Goal: Task Accomplishment & Management: Use online tool/utility

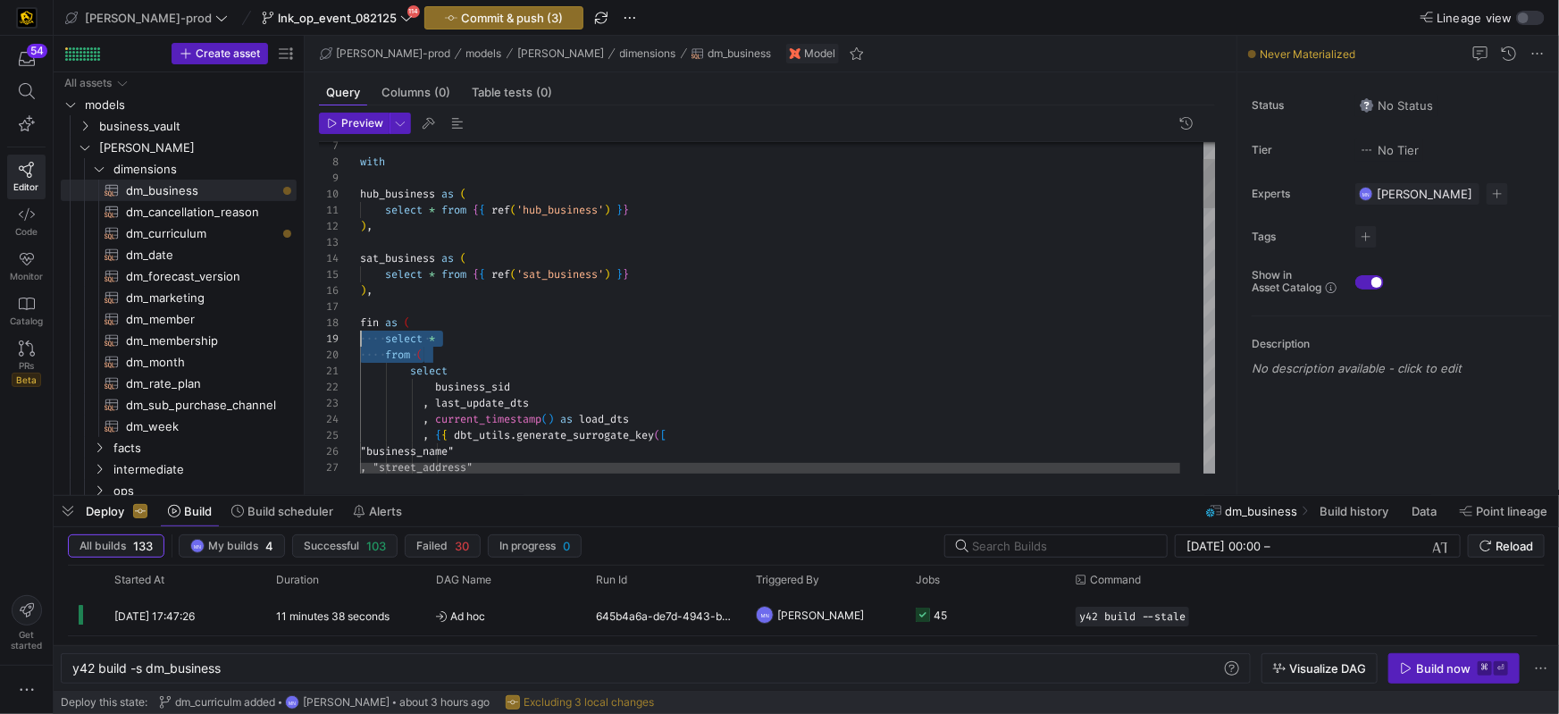
scroll to position [129, 0]
drag, startPoint x: 437, startPoint y: 356, endPoint x: 357, endPoint y: 341, distance: 81.7
click at [358, 338] on div "27 26 25 24 22 23 21 20 19 18 17 16 15 14 13 12 11 10 9 8 7 , "street_address" …" at bounding box center [767, 308] width 897 height 332
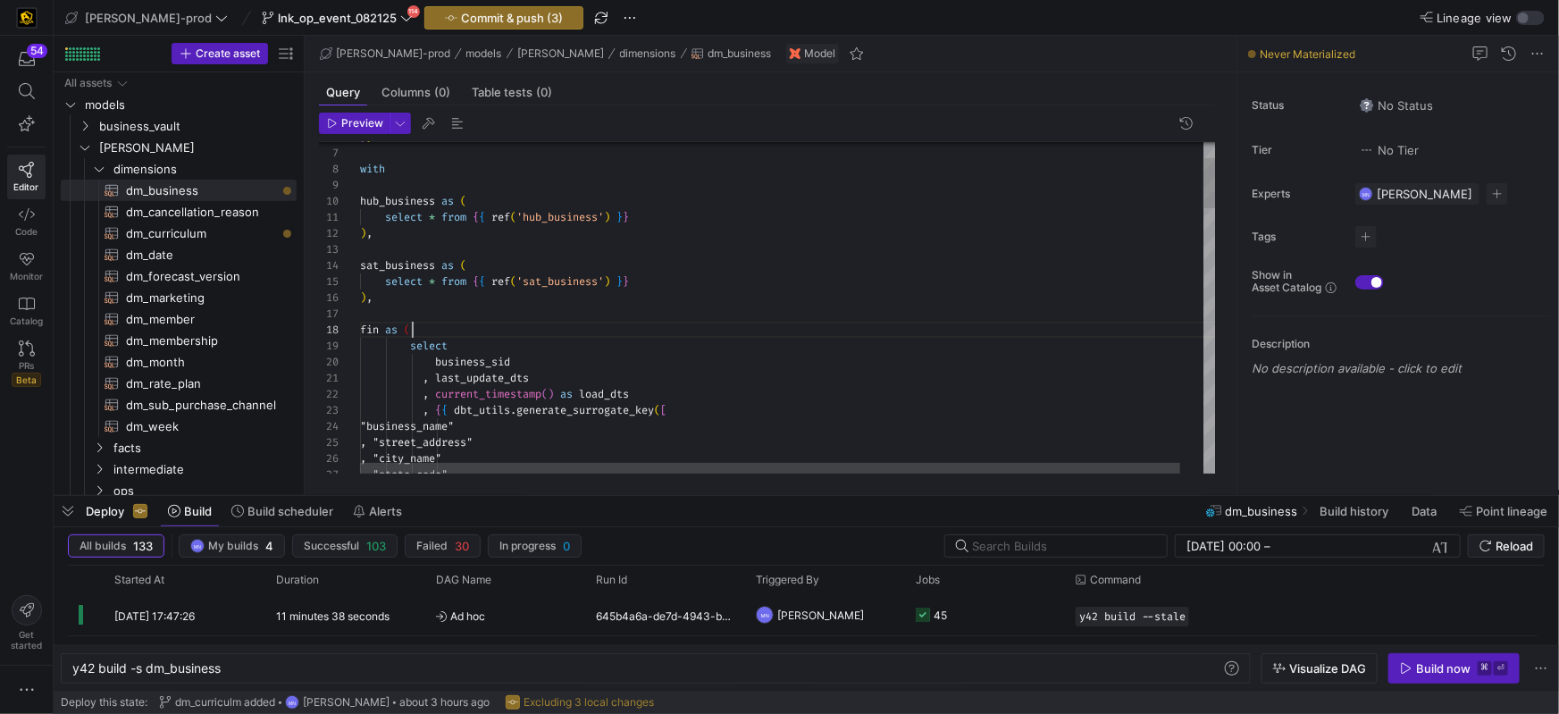
scroll to position [112, 52]
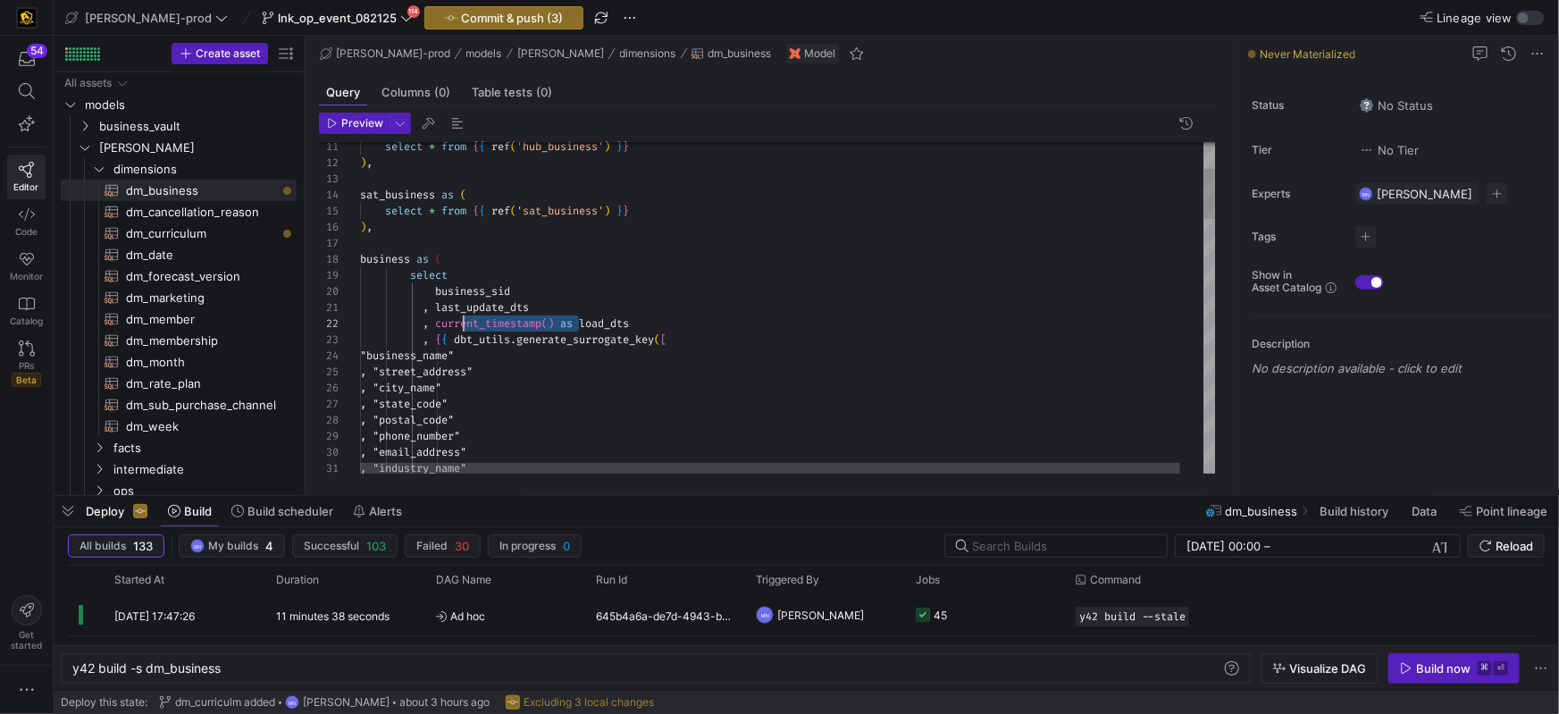
scroll to position [16, 84]
drag, startPoint x: 577, startPoint y: 322, endPoint x: 442, endPoint y: 321, distance: 134.9
drag, startPoint x: 577, startPoint y: 351, endPoint x: 434, endPoint y: 340, distance: 143.4
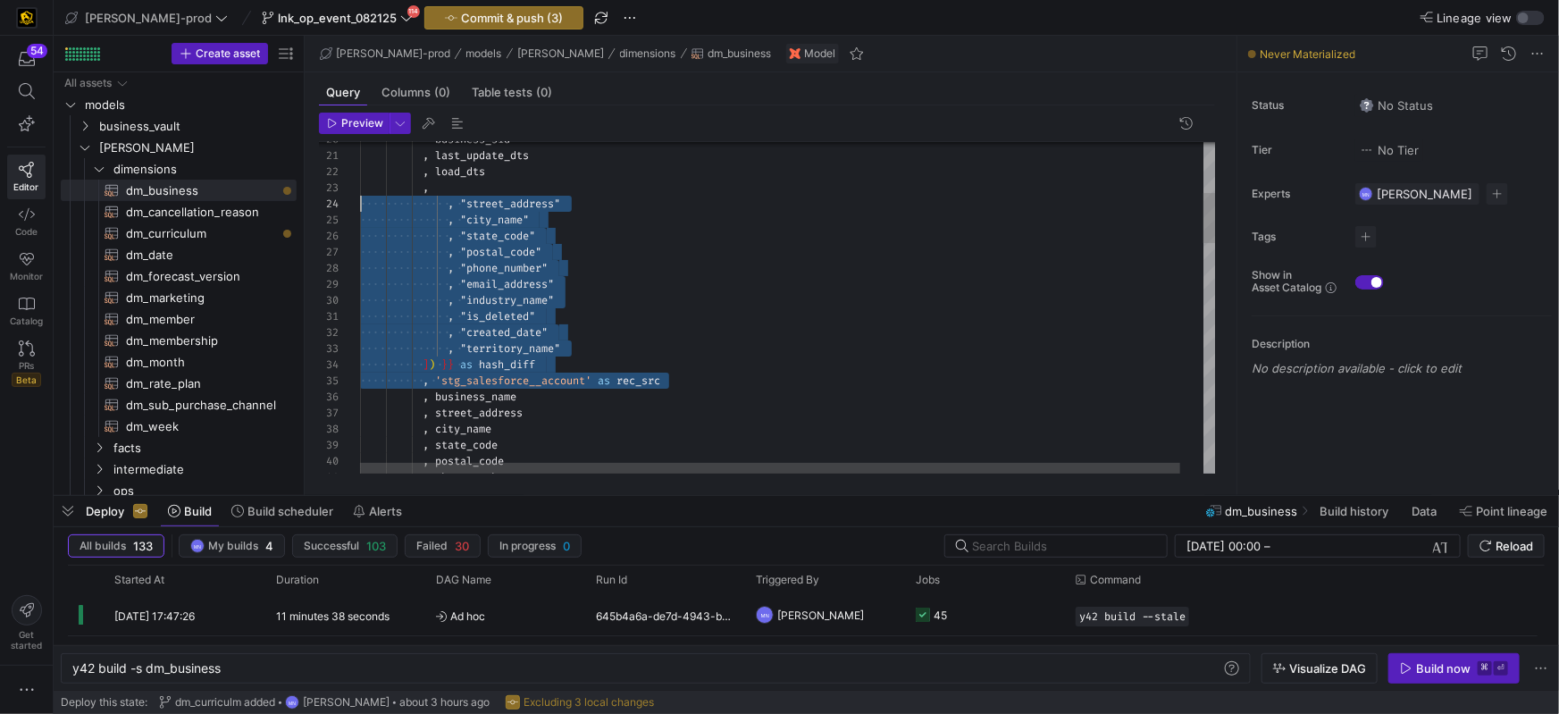
scroll to position [48, 0]
drag, startPoint x: 639, startPoint y: 374, endPoint x: 335, endPoint y: 198, distance: 350.7
click at [336, 197] on div "24 23 22 25 26 27 28 29 30 31 32 33 34 35 36 37 38 39 40 41 21 20 , "street_add…" at bounding box center [767, 308] width 897 height 332
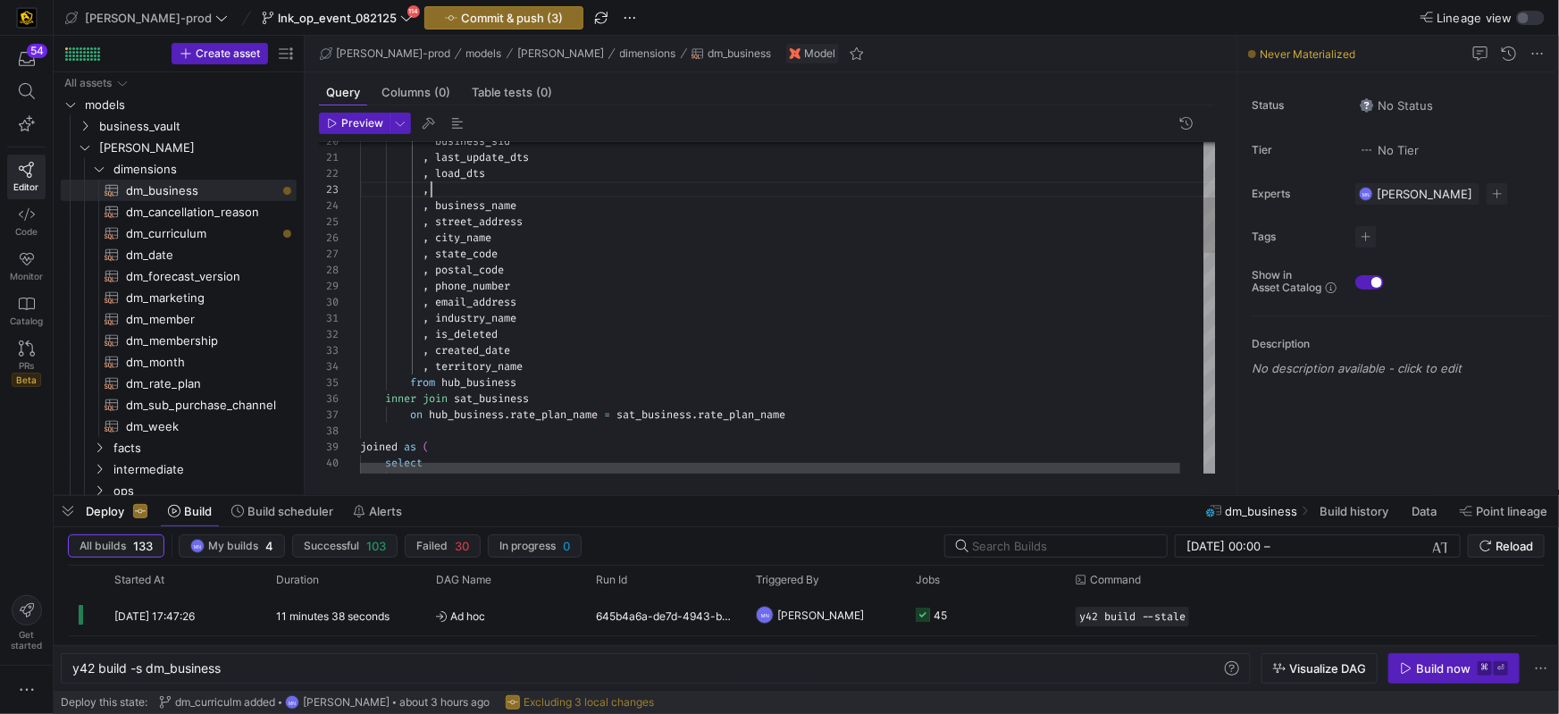
scroll to position [48, 76]
drag, startPoint x: 437, startPoint y: 203, endPoint x: 474, endPoint y: 232, distance: 47.0
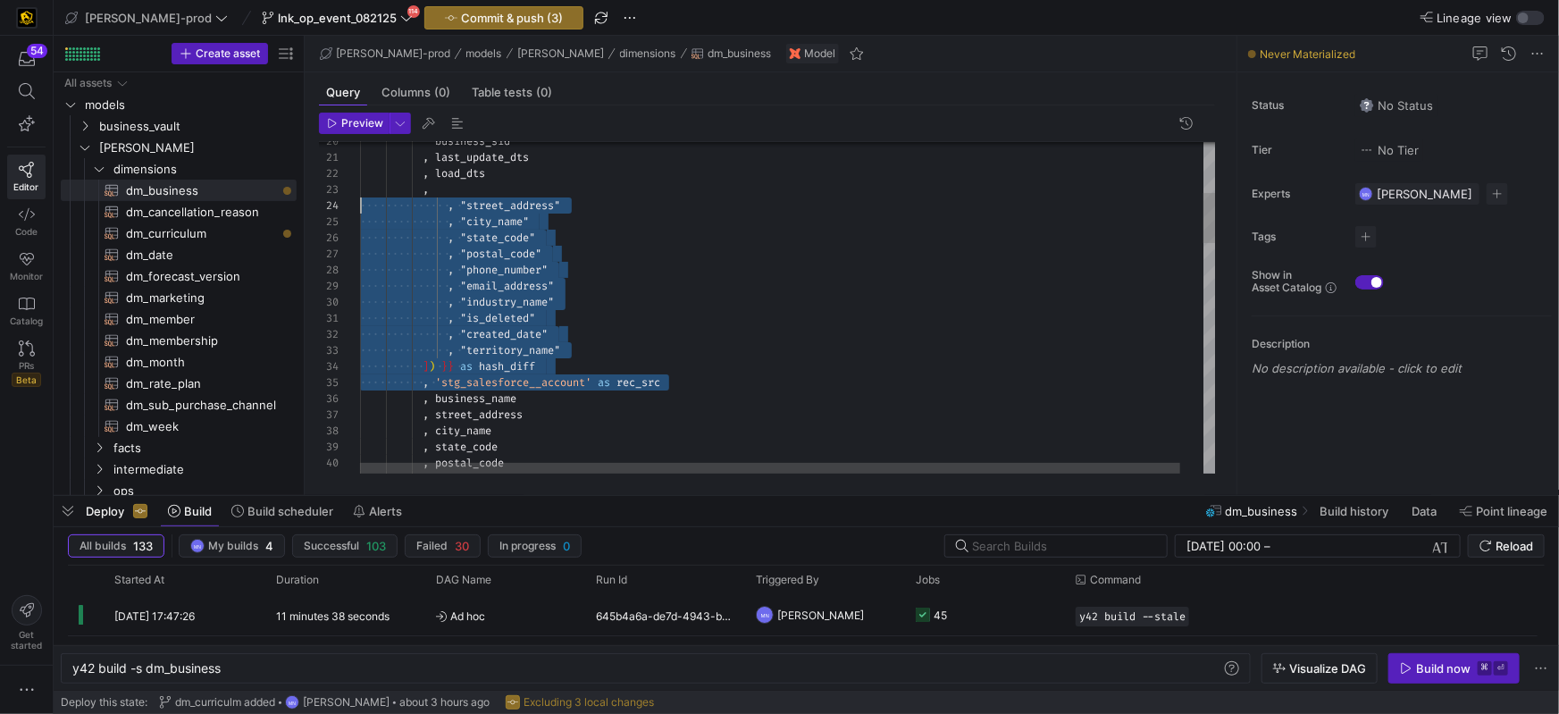
scroll to position [31, 84]
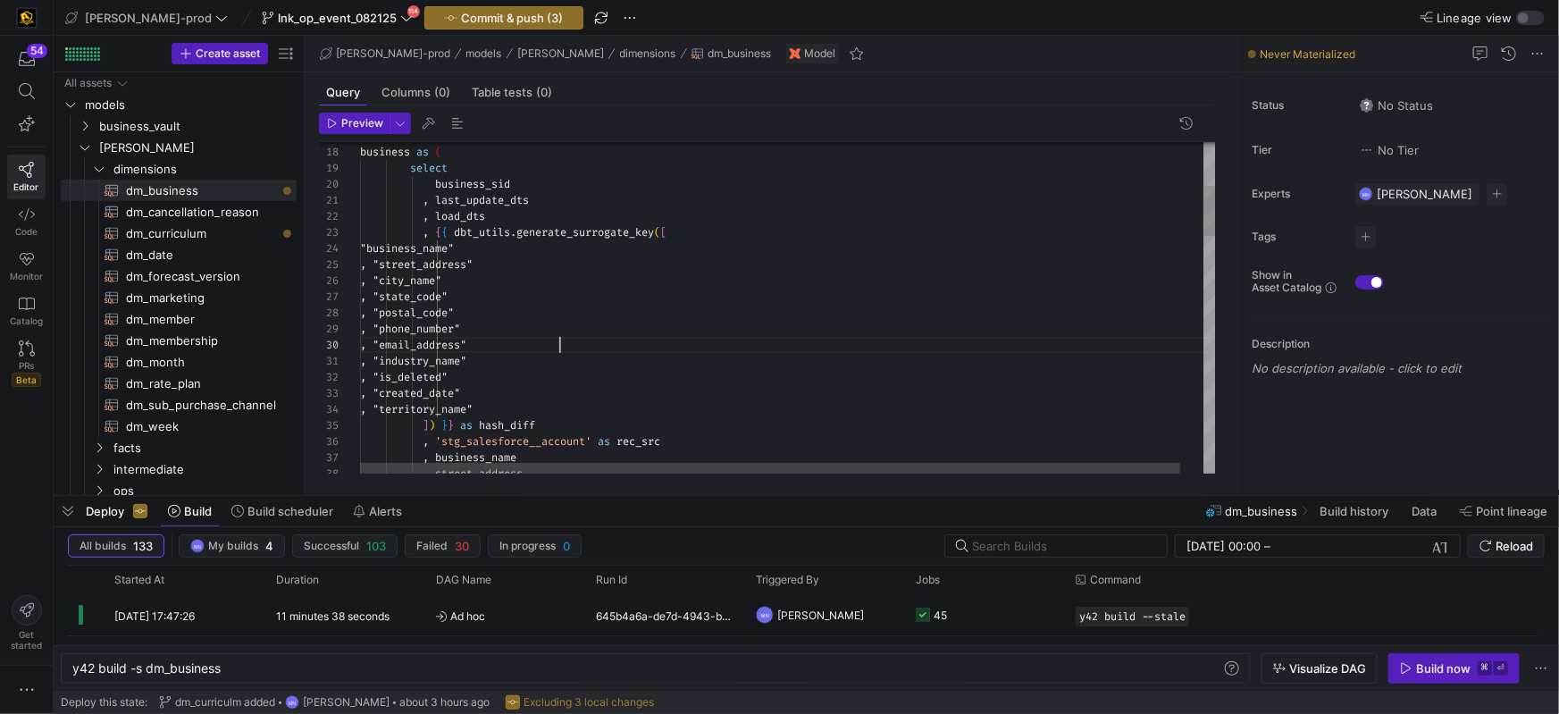
click at [764, 340] on div ", "email_address"" at bounding box center [800, 345] width 880 height 16
drag, startPoint x: 609, startPoint y: 213, endPoint x: 602, endPoint y: 258, distance: 46.1
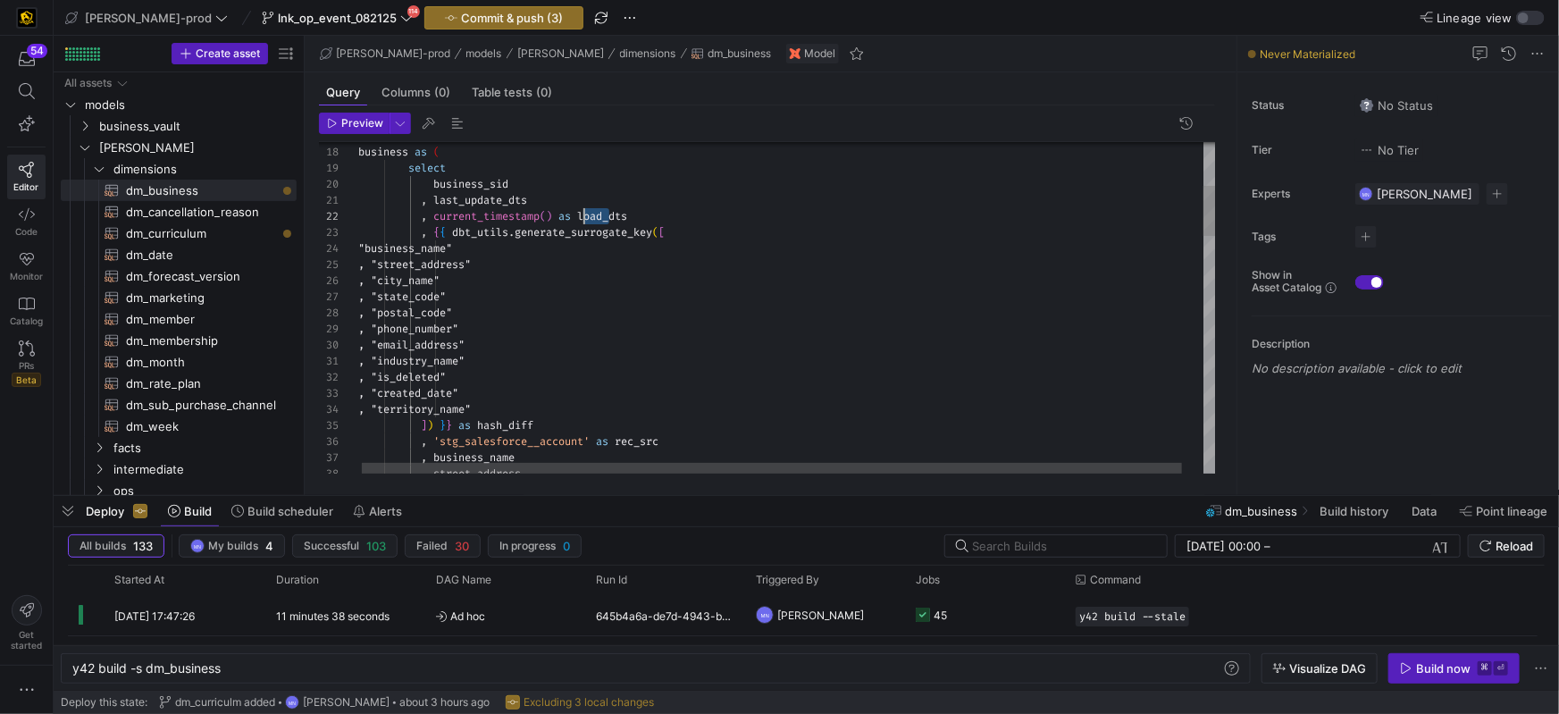
click at [584, 212] on span "load_dts" at bounding box center [602, 216] width 50 height 14
drag, startPoint x: 635, startPoint y: 217, endPoint x: 747, endPoint y: 182, distance: 117.0
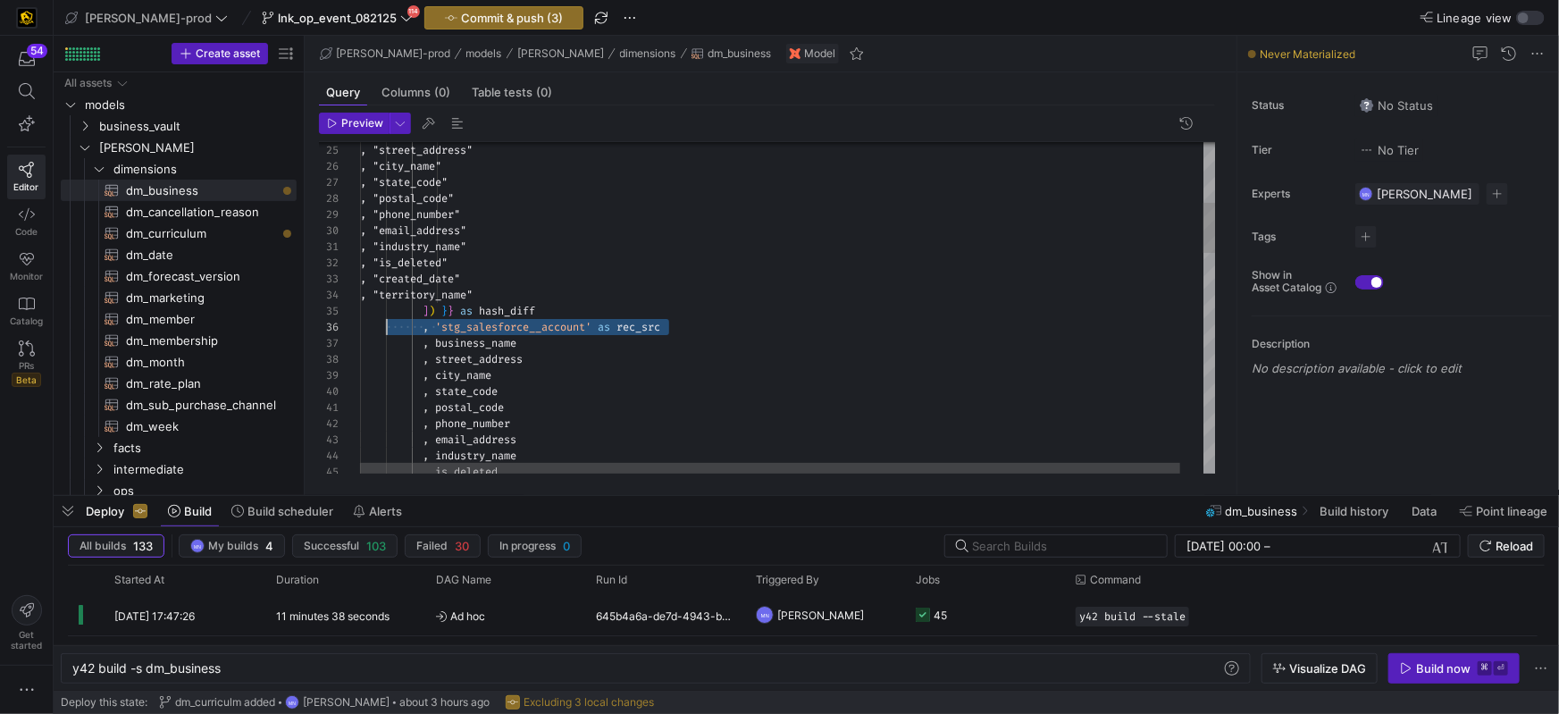
scroll to position [80, 19]
drag, startPoint x: 675, startPoint y: 331, endPoint x: 382, endPoint y: 328, distance: 292.2
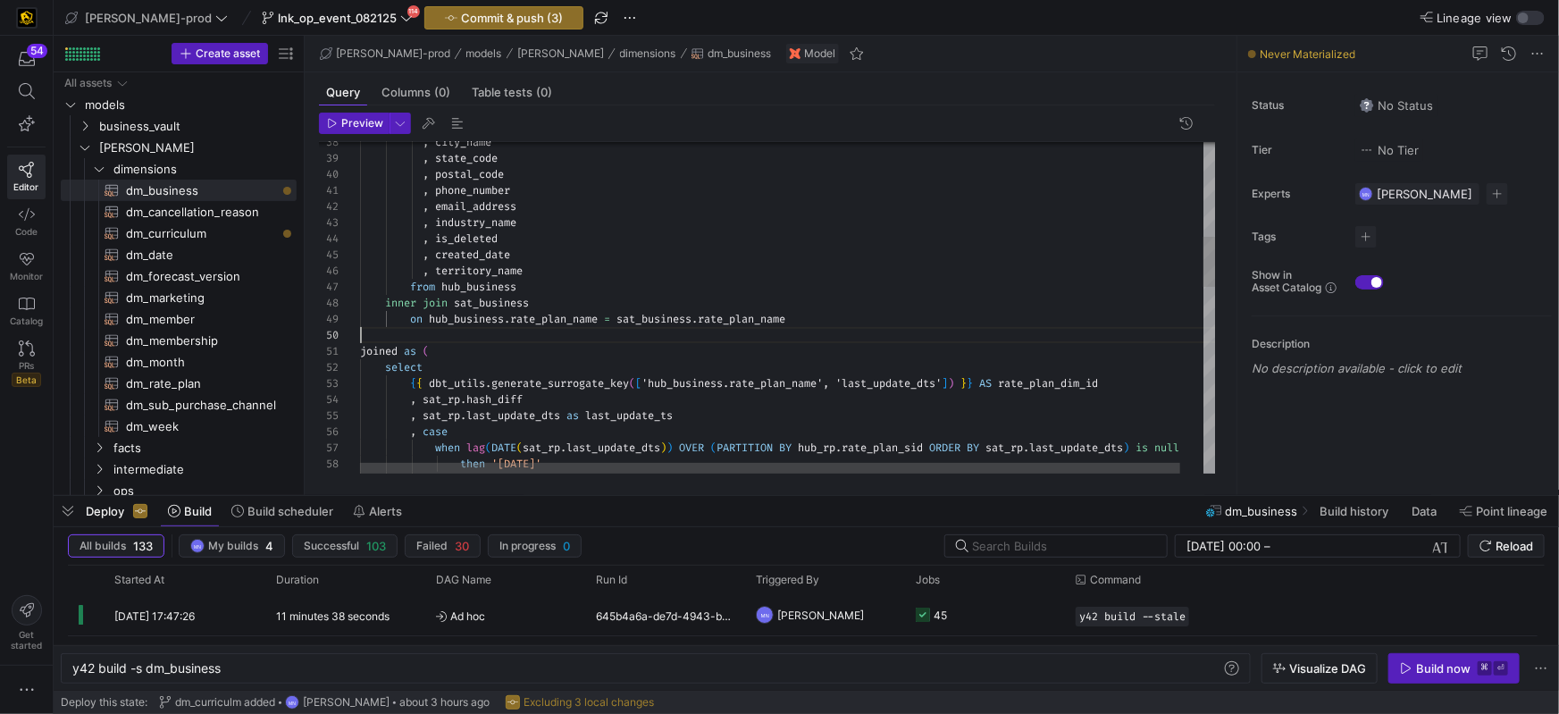
click at [461, 336] on div at bounding box center [800, 335] width 880 height 16
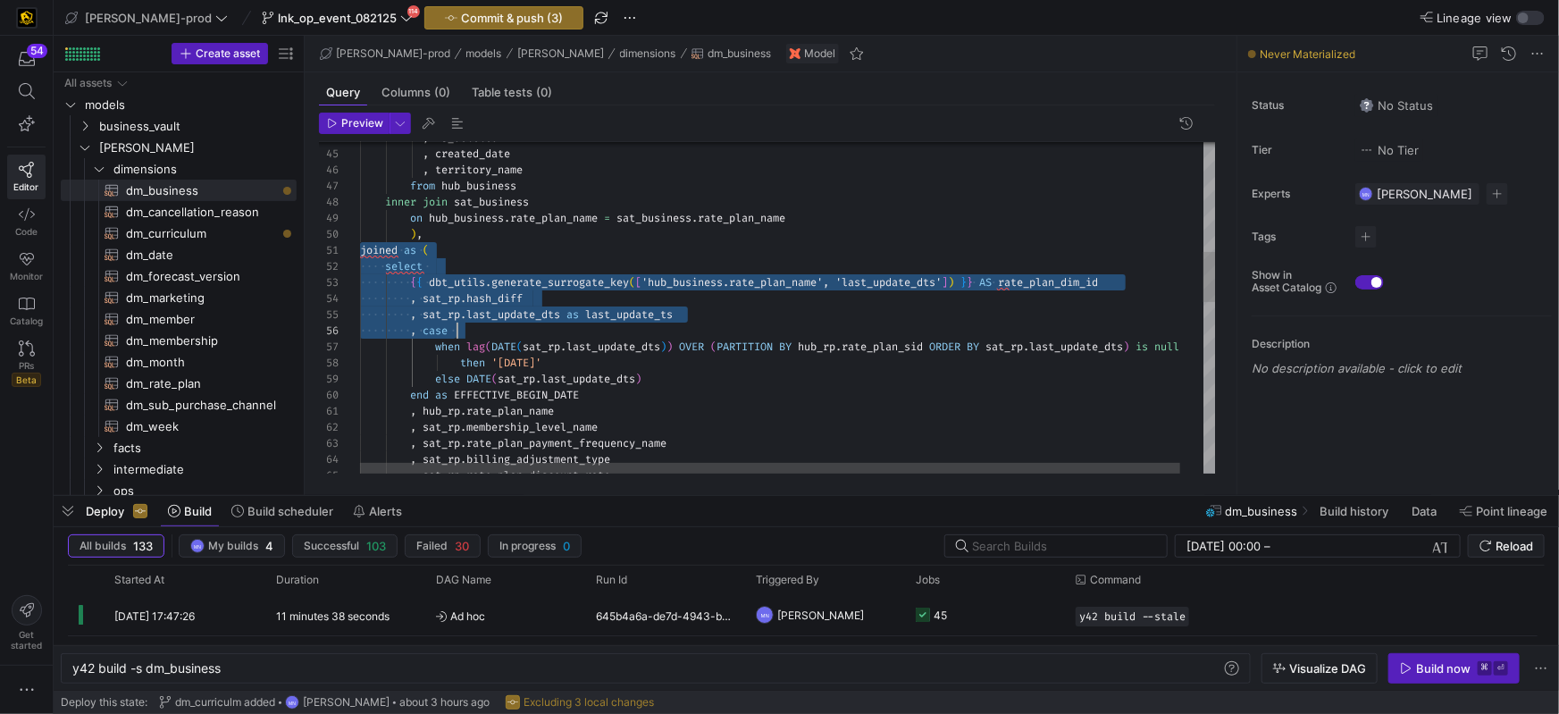
scroll to position [0, 237]
drag, startPoint x: 362, startPoint y: 248, endPoint x: 597, endPoint y: 352, distance: 257.2
click at [595, 352] on div ", is_deleted , created_date , territory_name from hub_business inner join sat_b…" at bounding box center [800, 506] width 880 height 2164
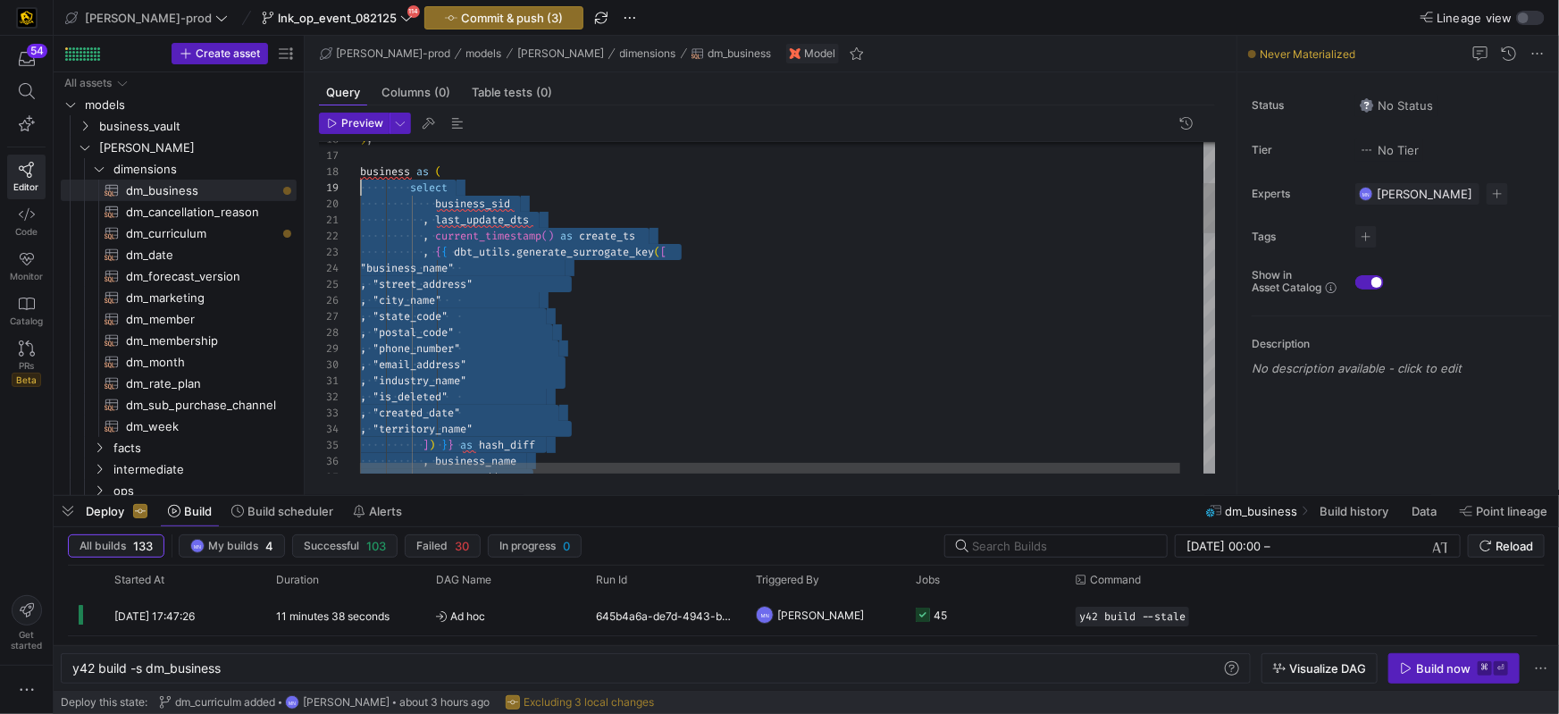
scroll to position [129, 0]
drag, startPoint x: 475, startPoint y: 369, endPoint x: 346, endPoint y: 194, distance: 217.9
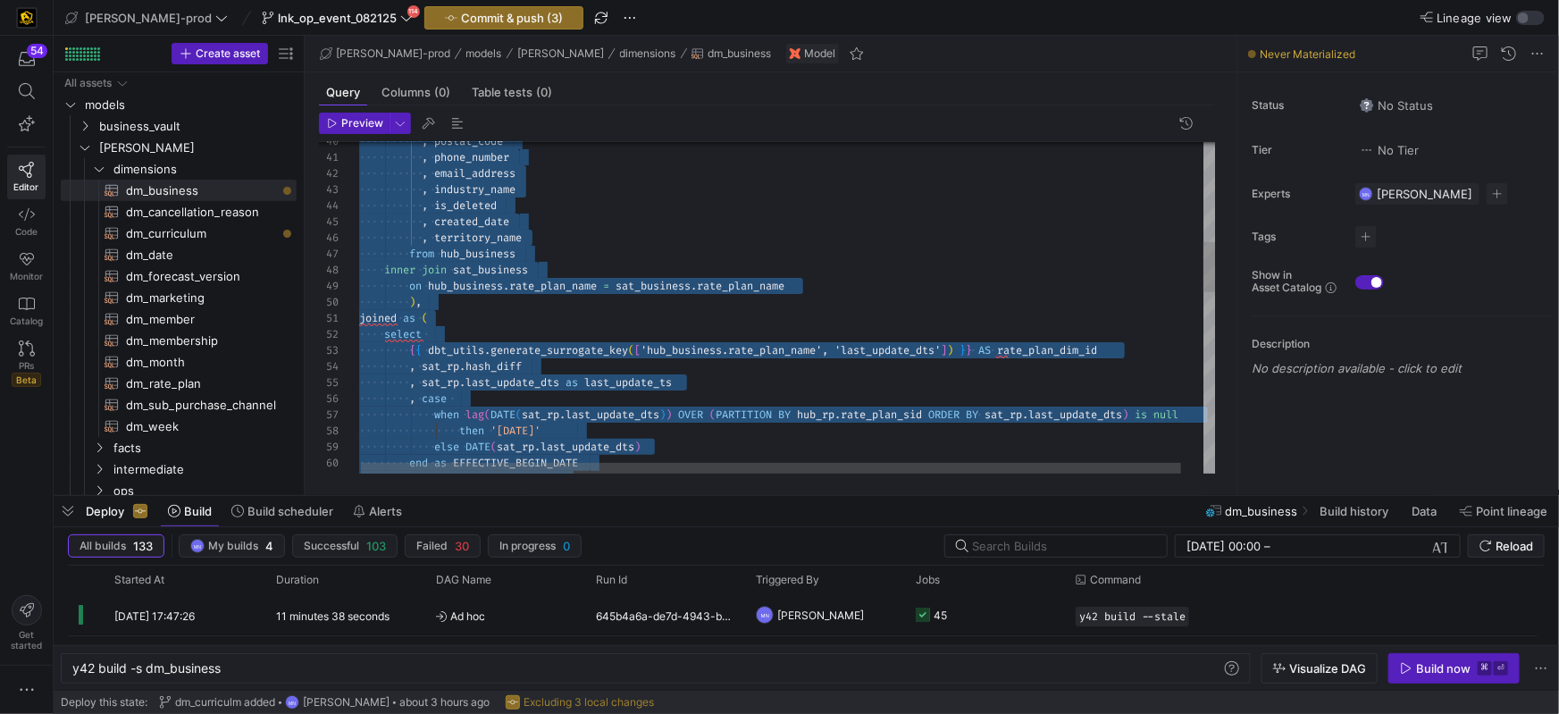
drag, startPoint x: 602, startPoint y: 261, endPoint x: 571, endPoint y: 263, distance: 31.3
click at [602, 260] on div "from hub_business" at bounding box center [799, 254] width 880 height 16
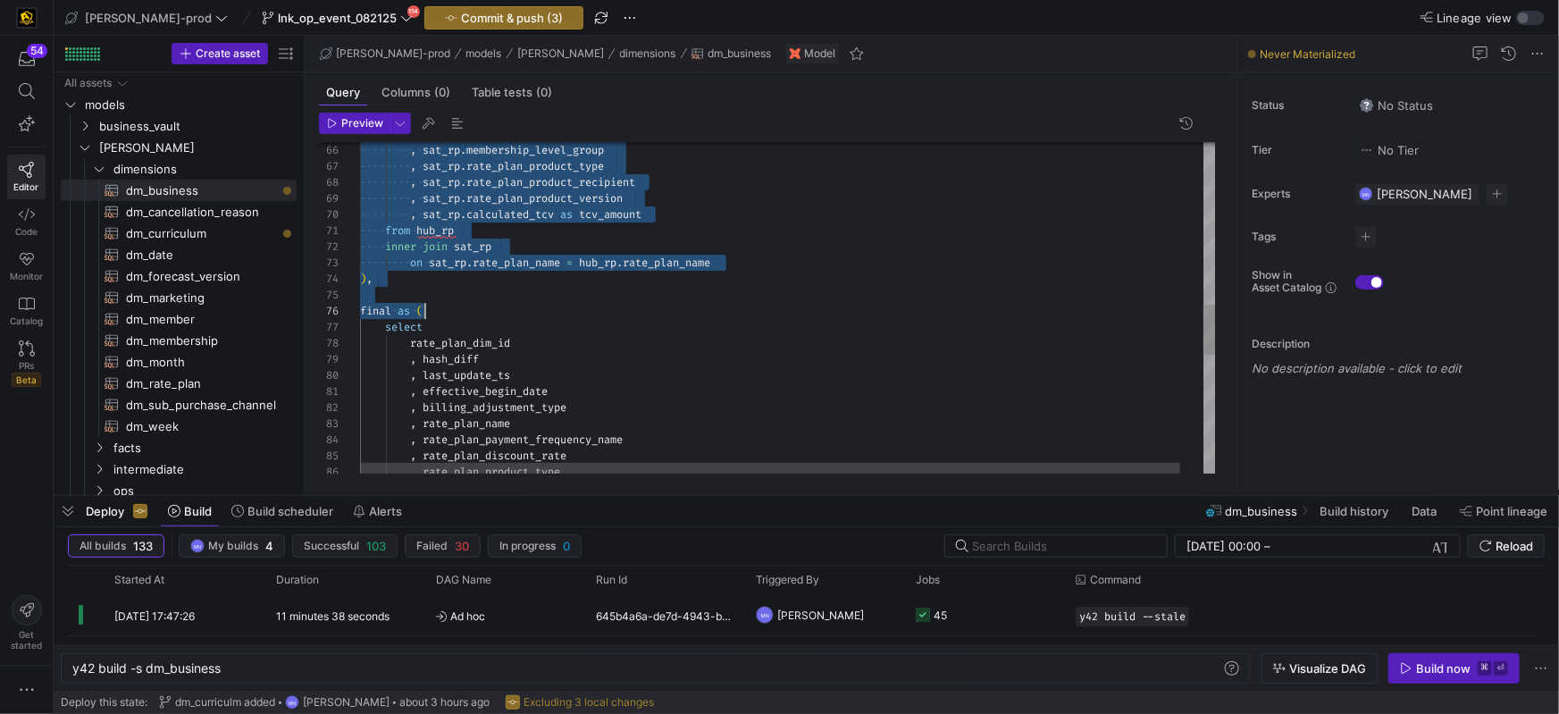
scroll to position [0, 0]
drag, startPoint x: 368, startPoint y: 211, endPoint x: 656, endPoint y: 288, distance: 297.8
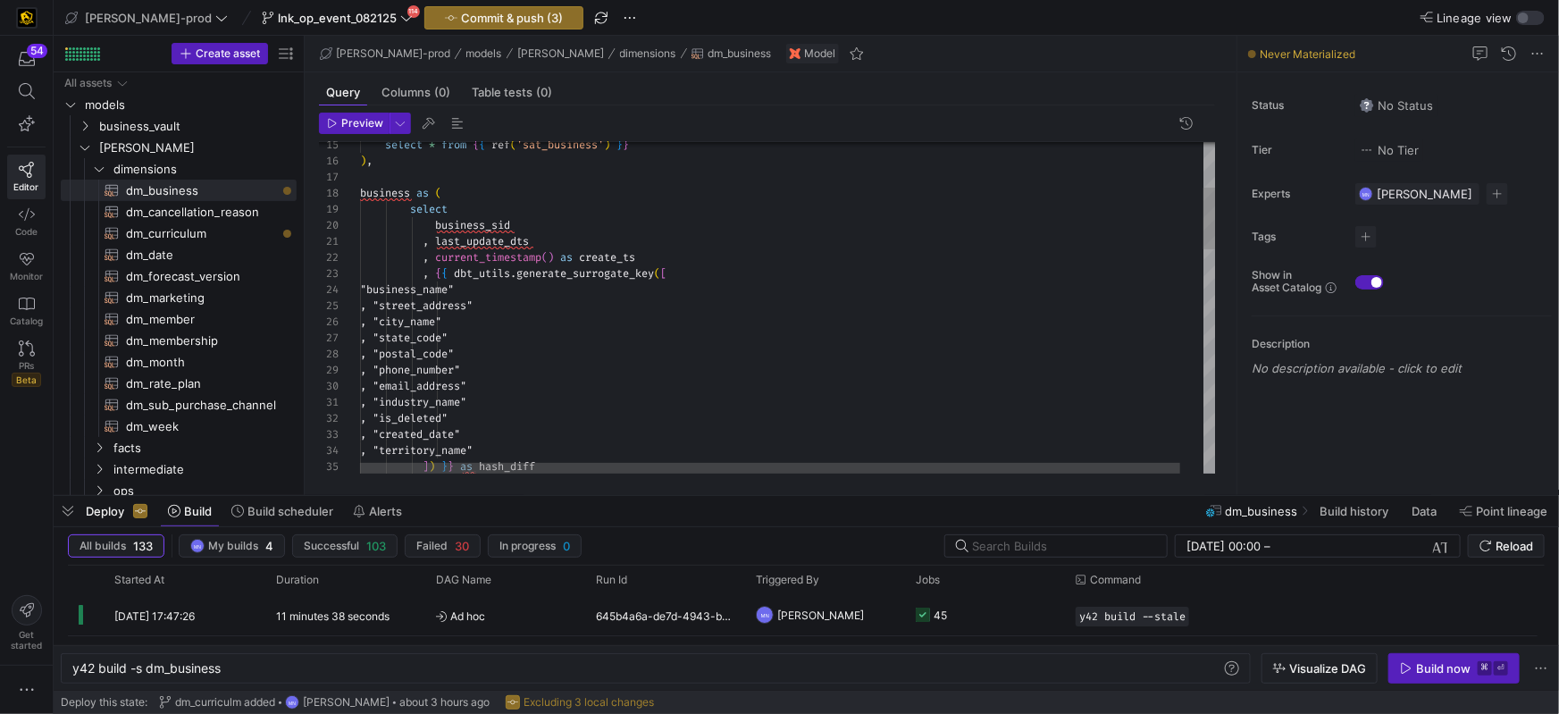
click at [439, 228] on span "business_sid" at bounding box center [472, 225] width 75 height 14
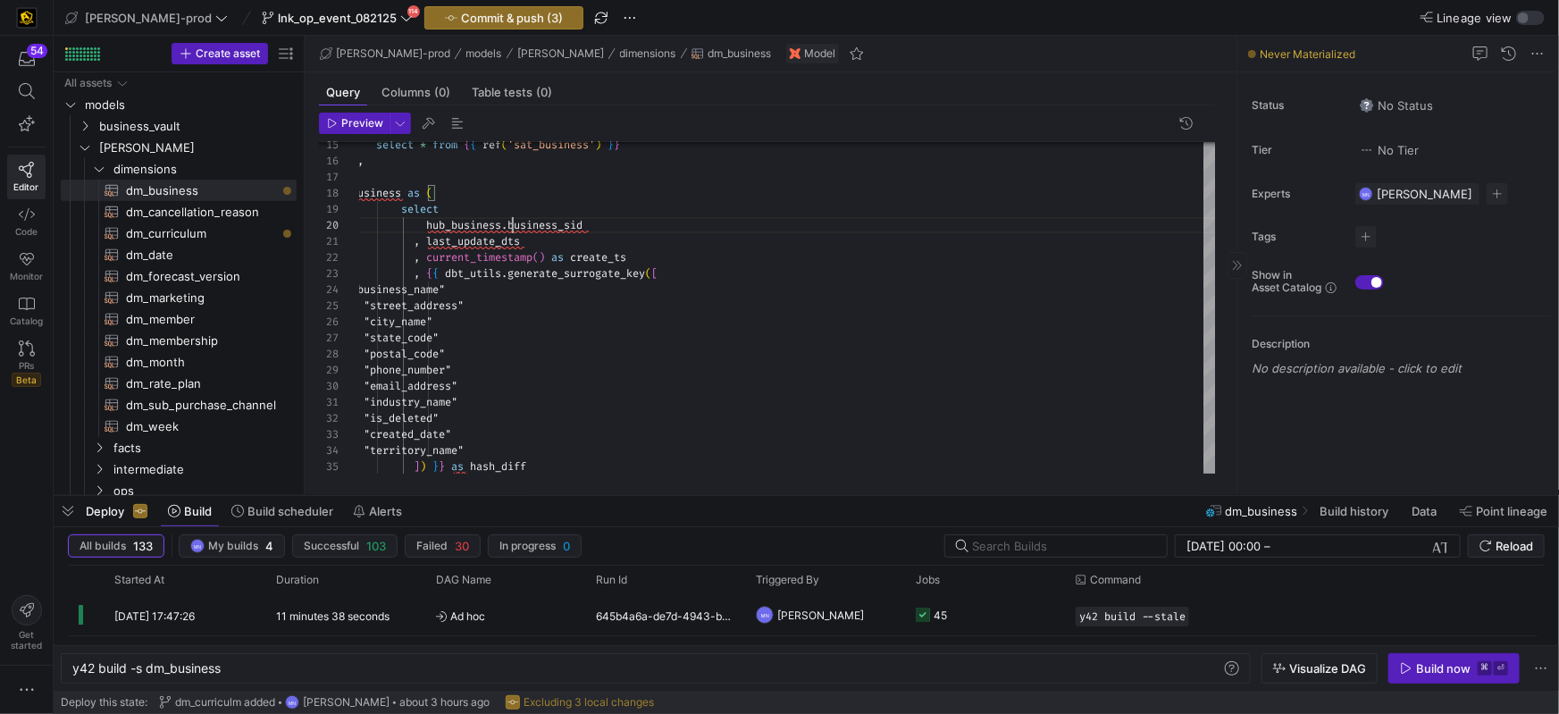
scroll to position [144, 161]
drag, startPoint x: 1201, startPoint y: 436, endPoint x: 1185, endPoint y: 433, distance: 16.3
click at [1200, 435] on div ", "created_date"" at bounding box center [791, 434] width 880 height 16
click at [426, 245] on span at bounding box center [423, 241] width 6 height 14
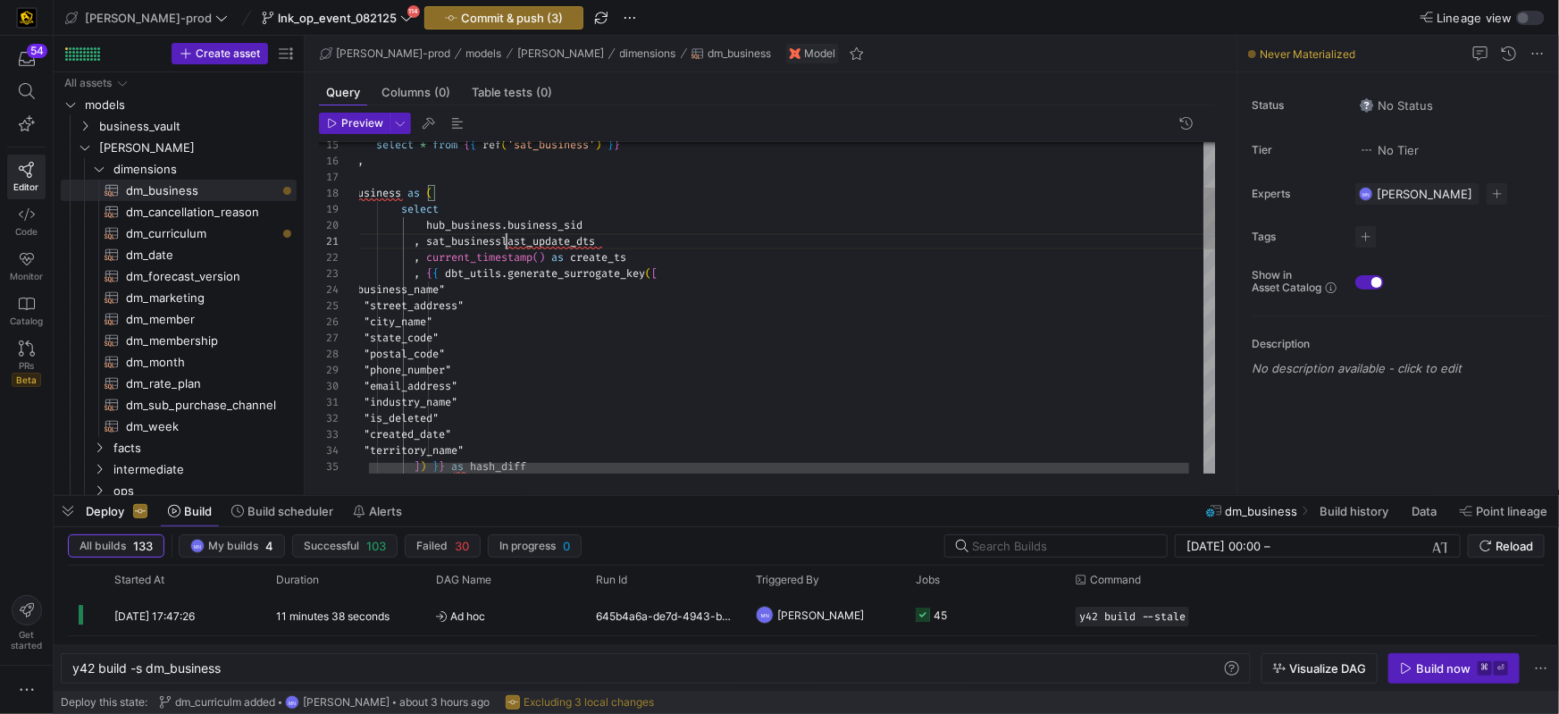
scroll to position [0, 161]
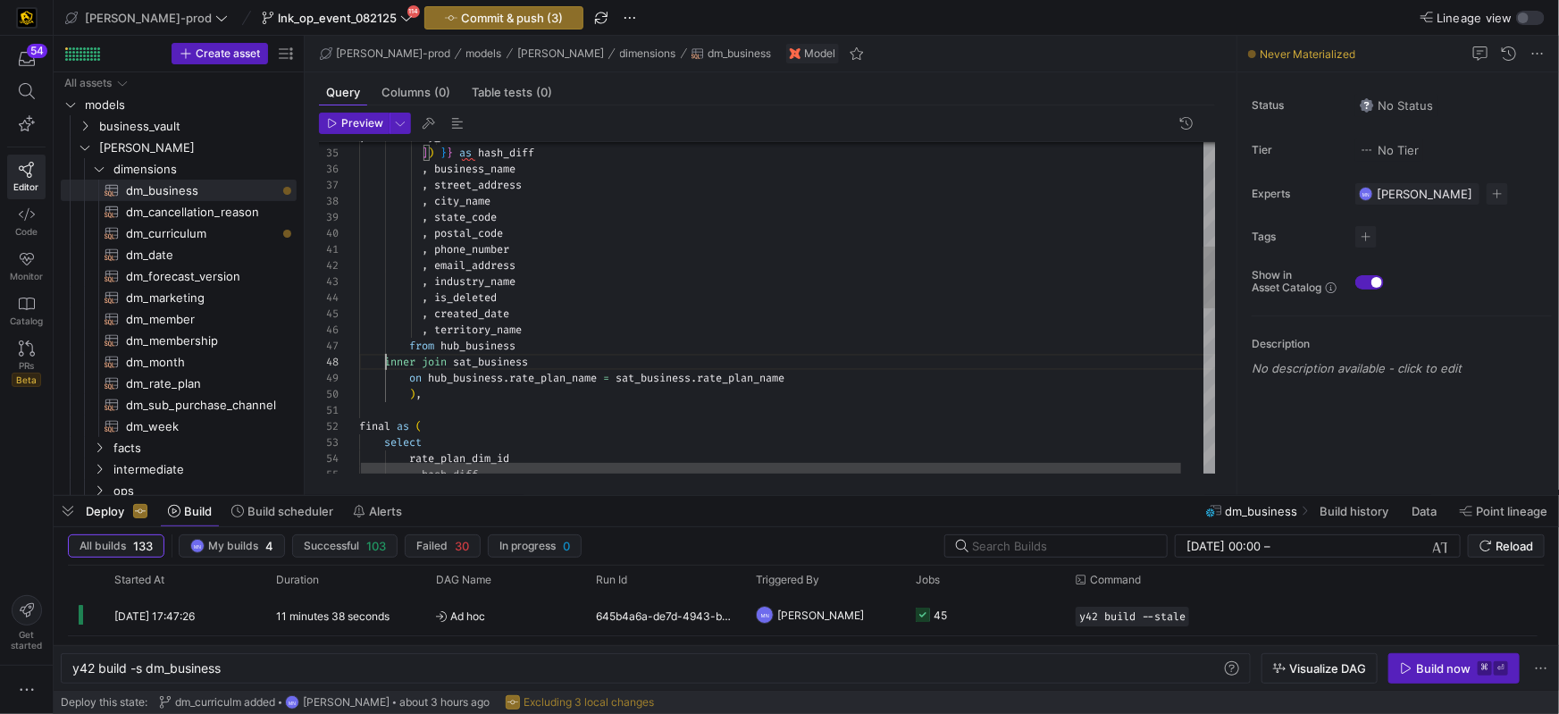
scroll to position [112, 31]
drag, startPoint x: 388, startPoint y: 361, endPoint x: 494, endPoint y: 356, distance: 106.5
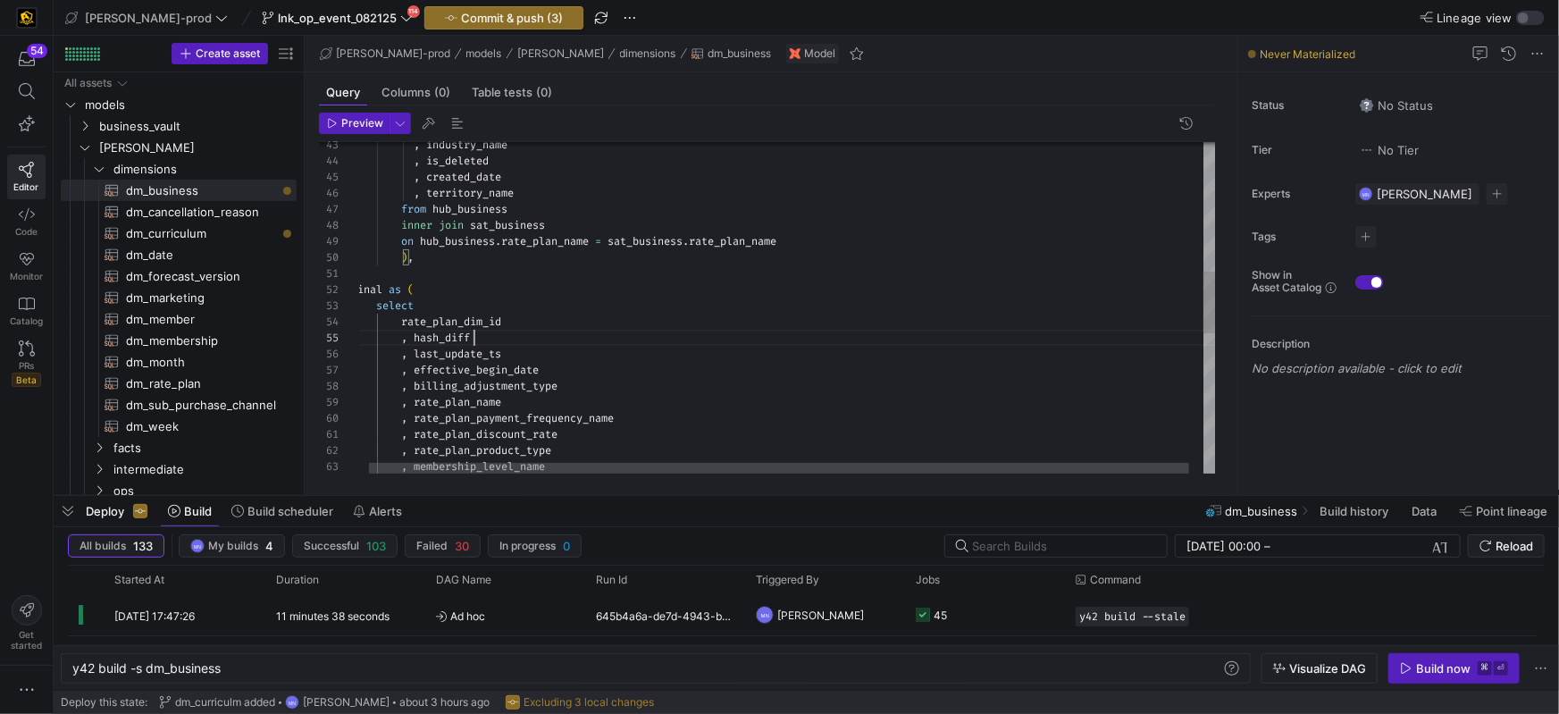
scroll to position [63, 122]
click at [594, 340] on div ", industry_name , is_deleted , created_date , territory_name from hub_business …" at bounding box center [791, 336] width 880 height 1778
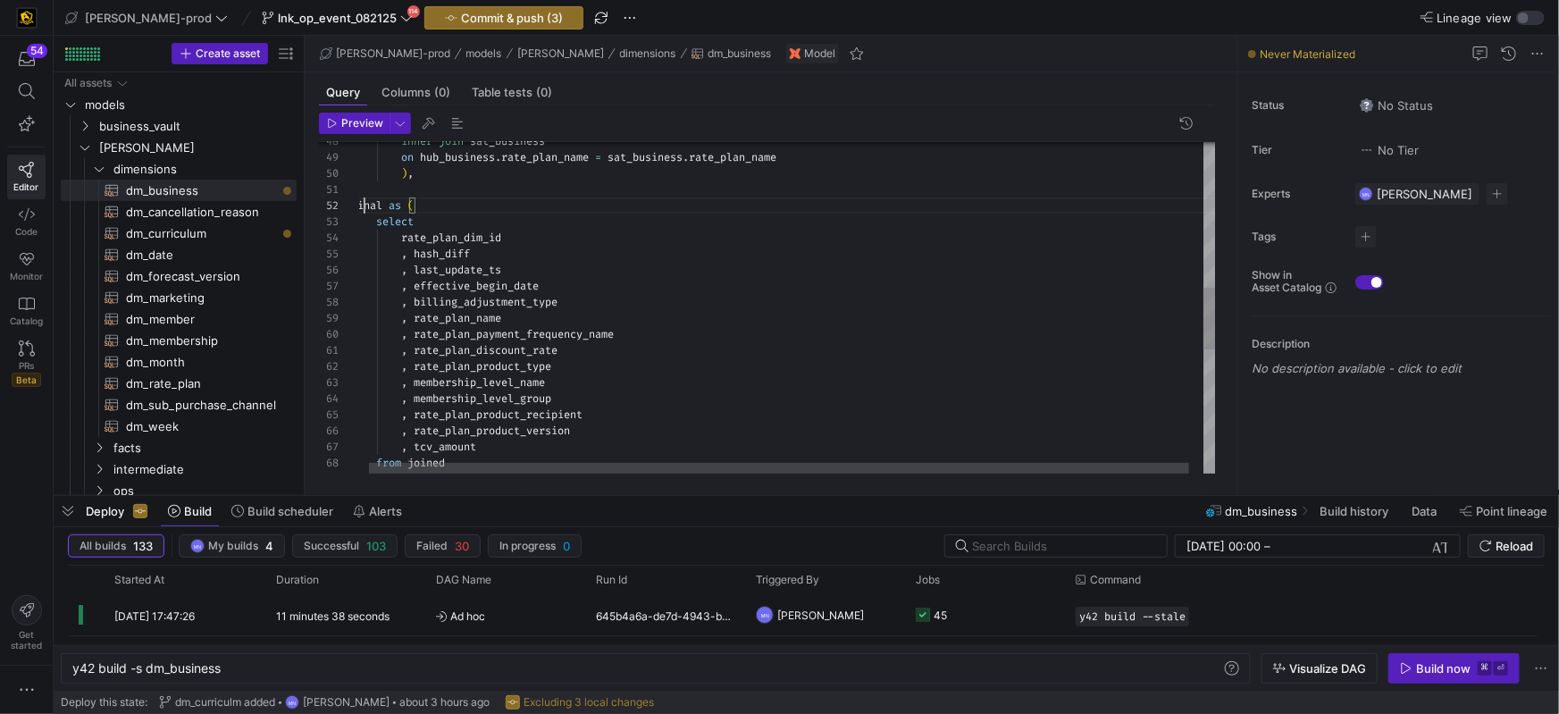
scroll to position [16, 13]
drag, startPoint x: 363, startPoint y: 203, endPoint x: 561, endPoint y: 206, distance: 198.4
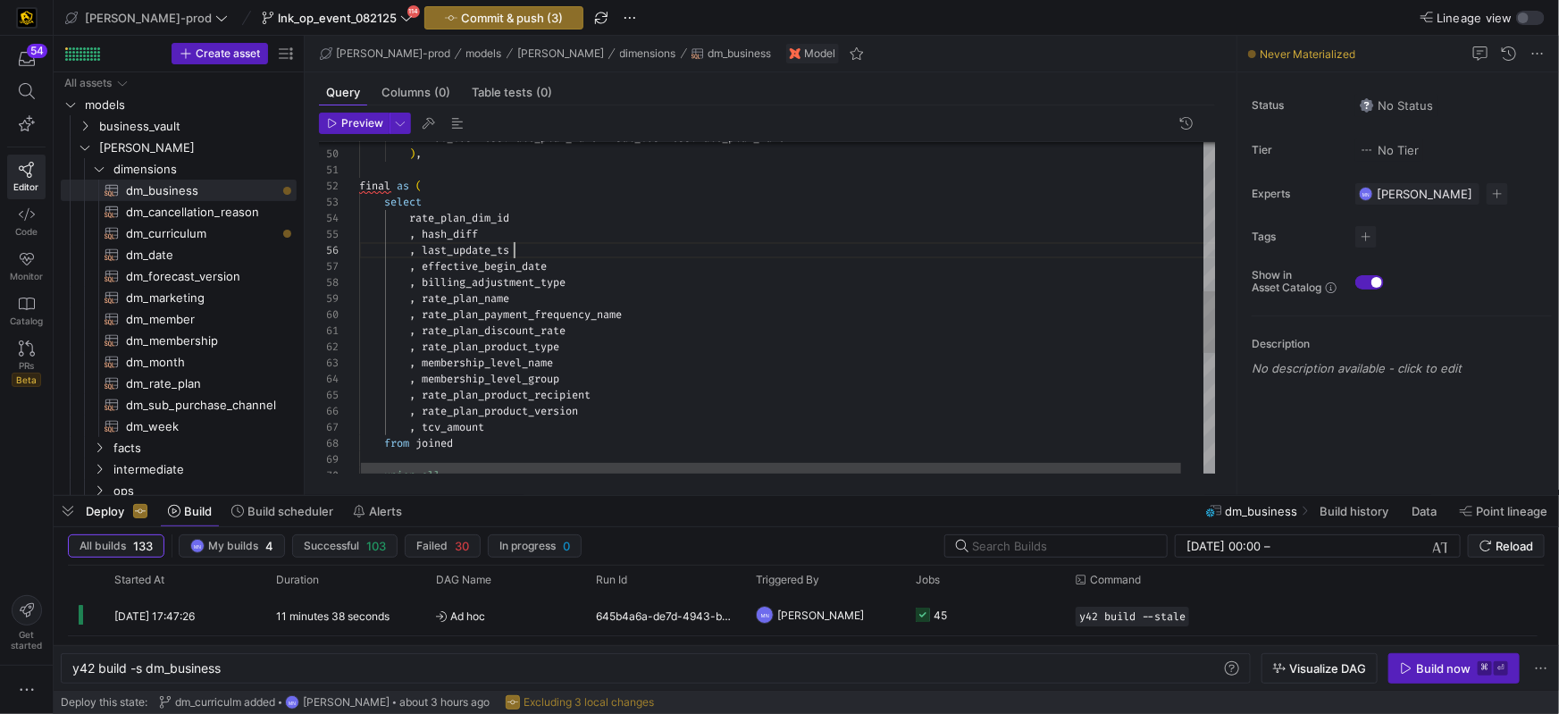
scroll to position [80, 155]
click at [728, 245] on div ", last_update_ts" at bounding box center [799, 250] width 880 height 16
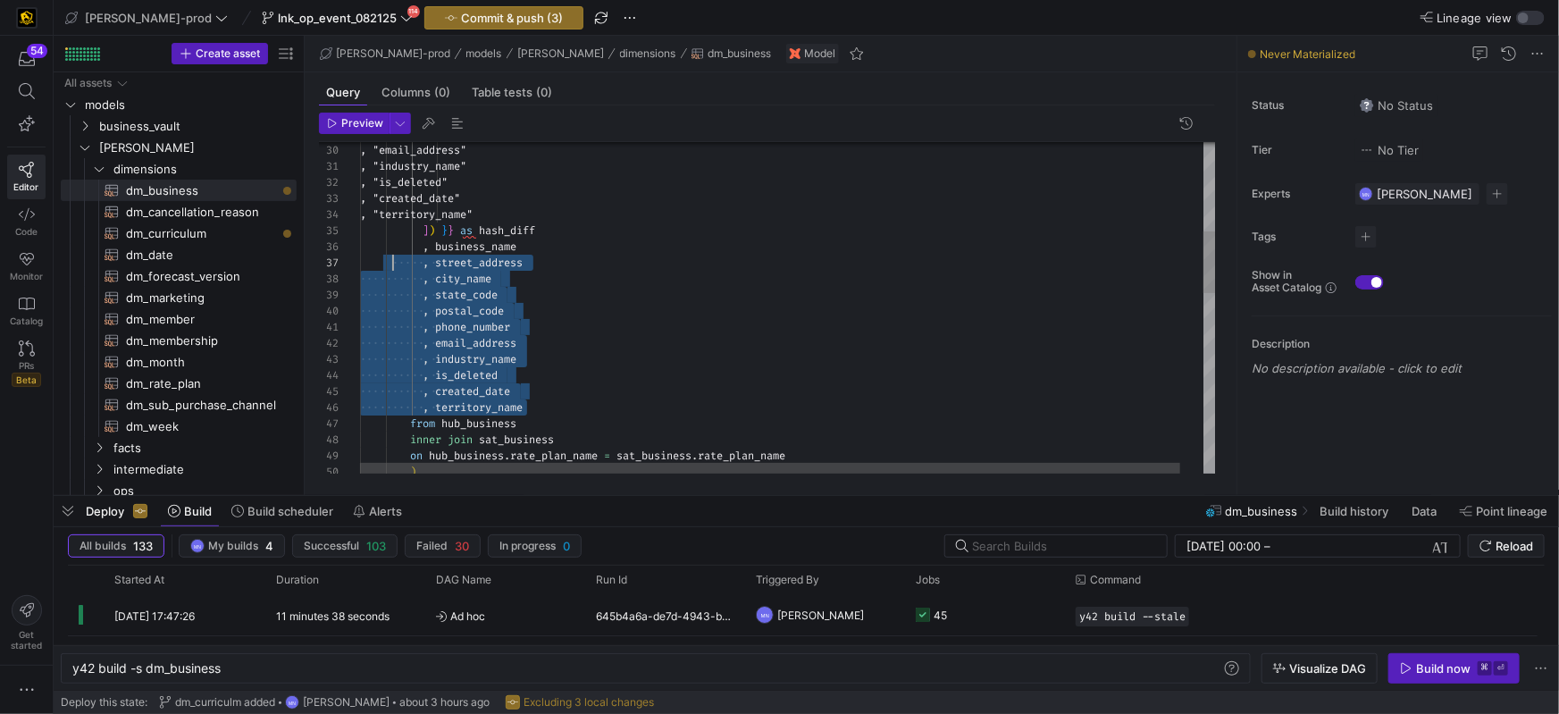
scroll to position [80, 19]
drag, startPoint x: 550, startPoint y: 402, endPoint x: 375, endPoint y: 250, distance: 231.2
click at [376, 249] on div ", created_date , industry_name , is_deleted , phone_number , email_address , st…" at bounding box center [800, 550] width 880 height 1778
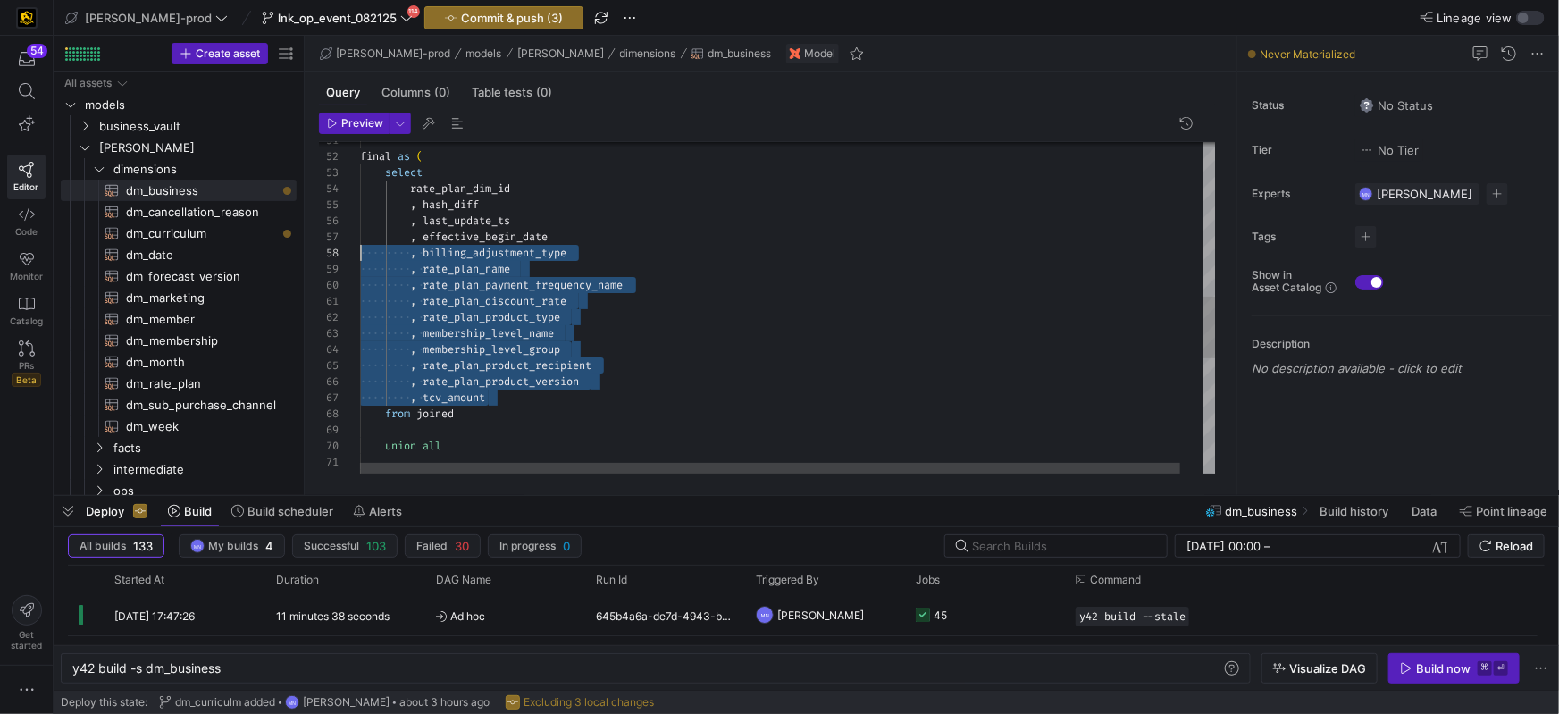
scroll to position [112, 0]
drag, startPoint x: 508, startPoint y: 393, endPoint x: 310, endPoint y: 259, distance: 239.4
click at [310, 259] on div "Preview 51 52 53 54 55 56 57 58 59 60 61 62 63 64 65 66 67 68 69 70 71 72 final…" at bounding box center [767, 292] width 925 height 375
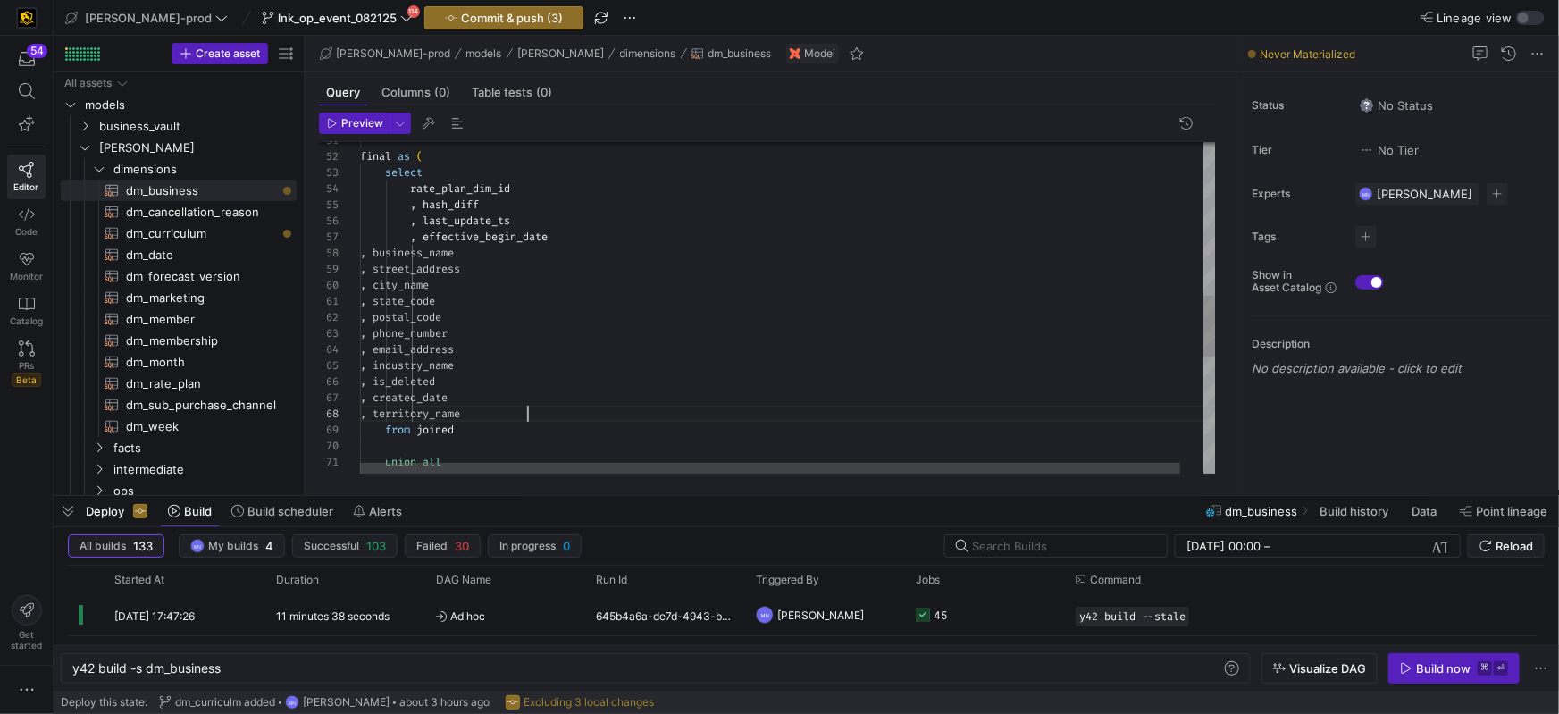
scroll to position [112, 166]
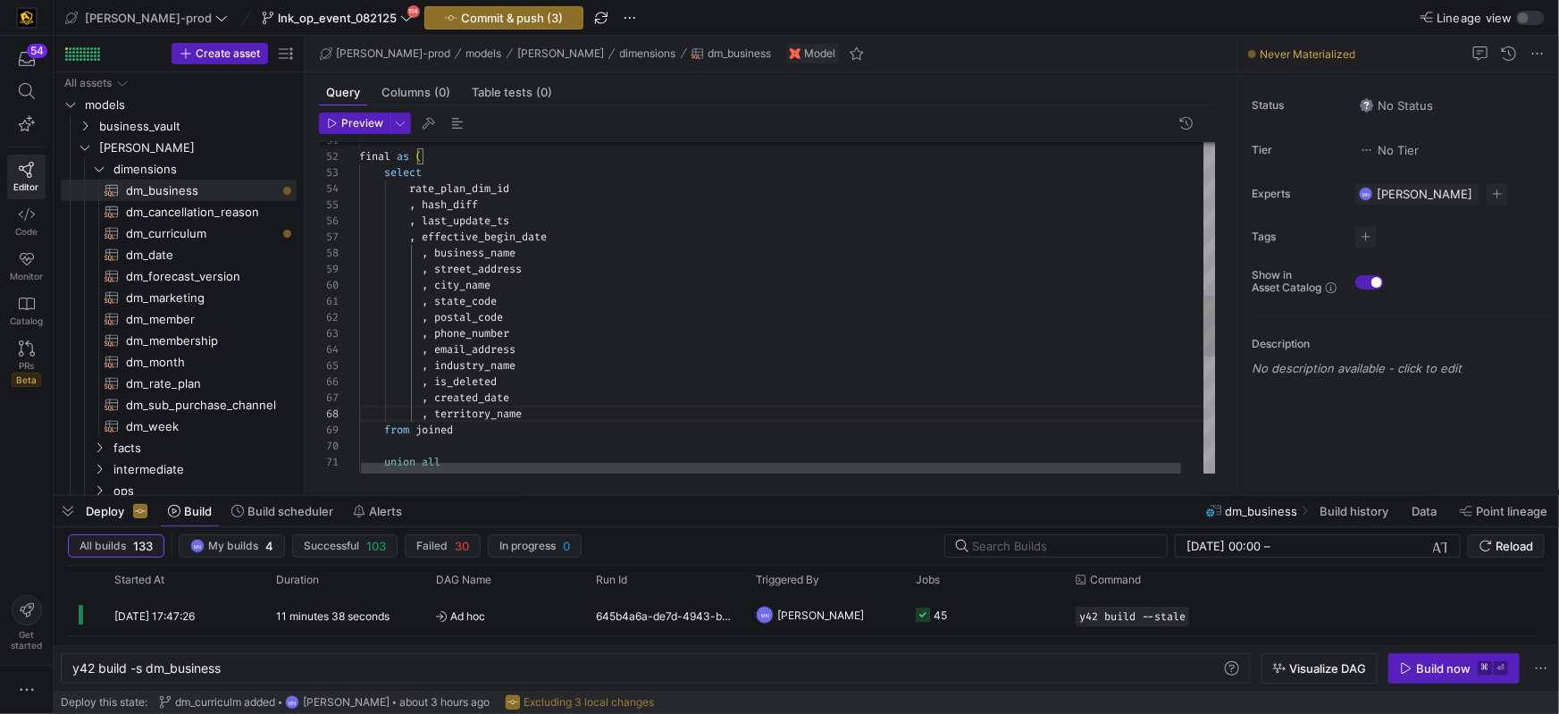
drag, startPoint x: 426, startPoint y: 250, endPoint x: 472, endPoint y: 233, distance: 48.6
click at [428, 250] on span at bounding box center [431, 253] width 6 height 14
click at [459, 187] on span "rate_plan_dim_id" at bounding box center [455, 185] width 100 height 14
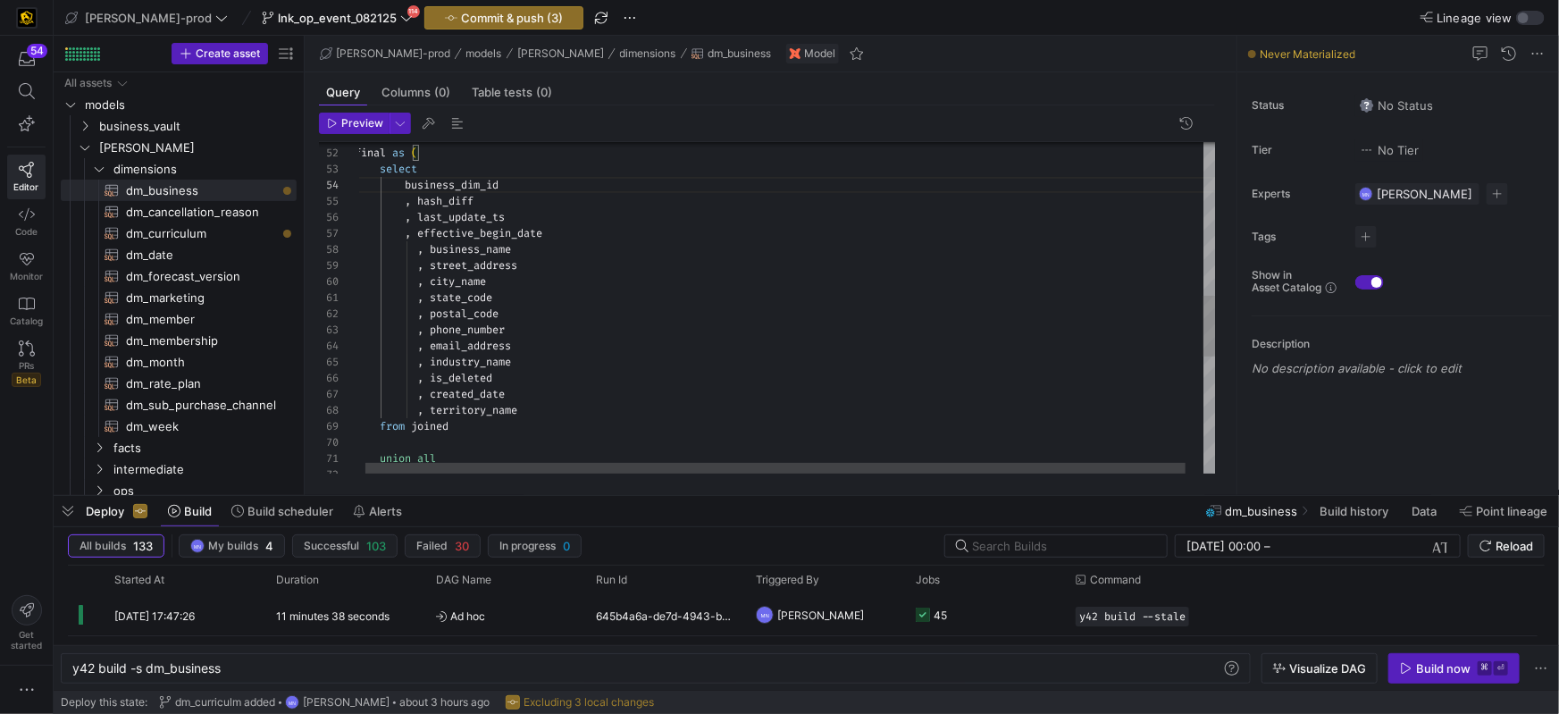
click at [417, 255] on span at bounding box center [386, 249] width 63 height 14
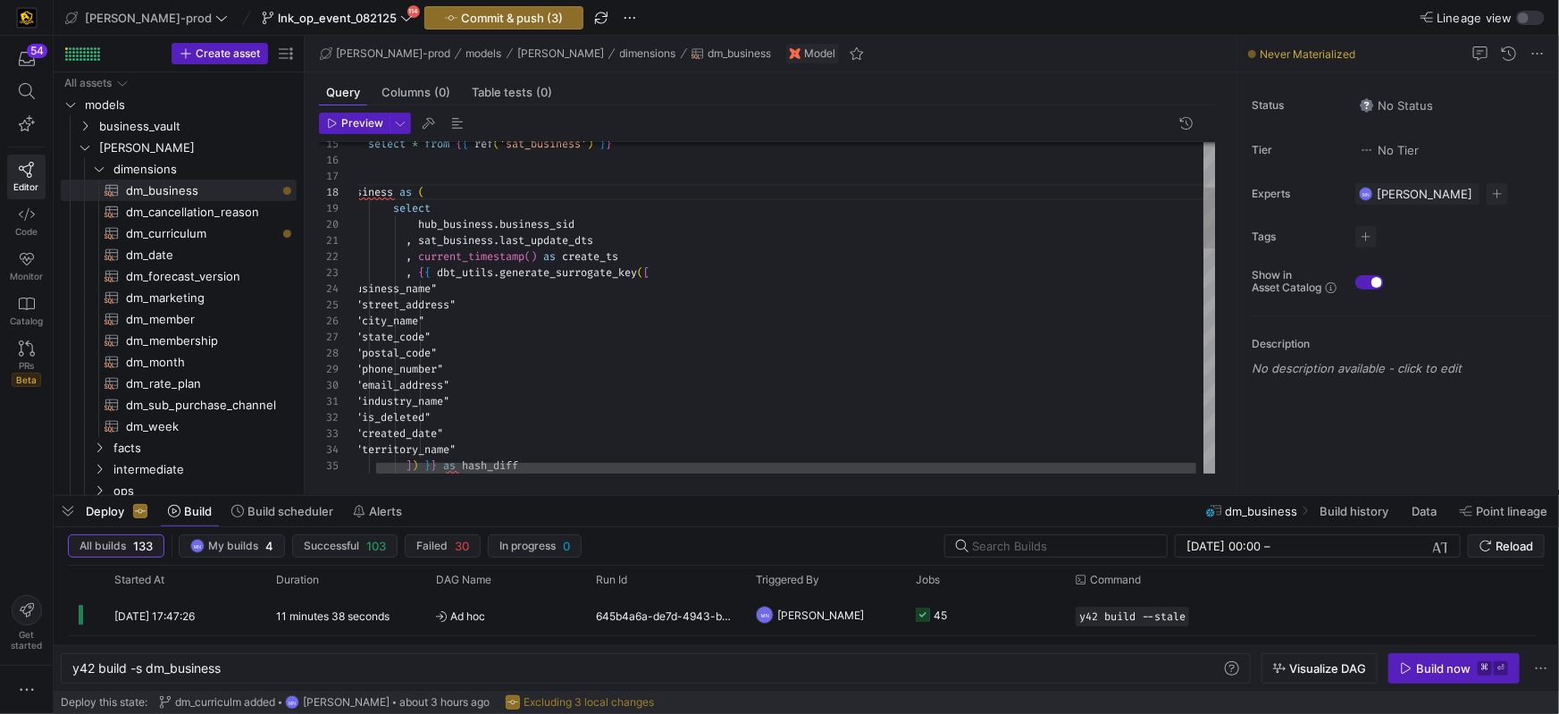
click at [362, 193] on span "business" at bounding box center [368, 192] width 50 height 14
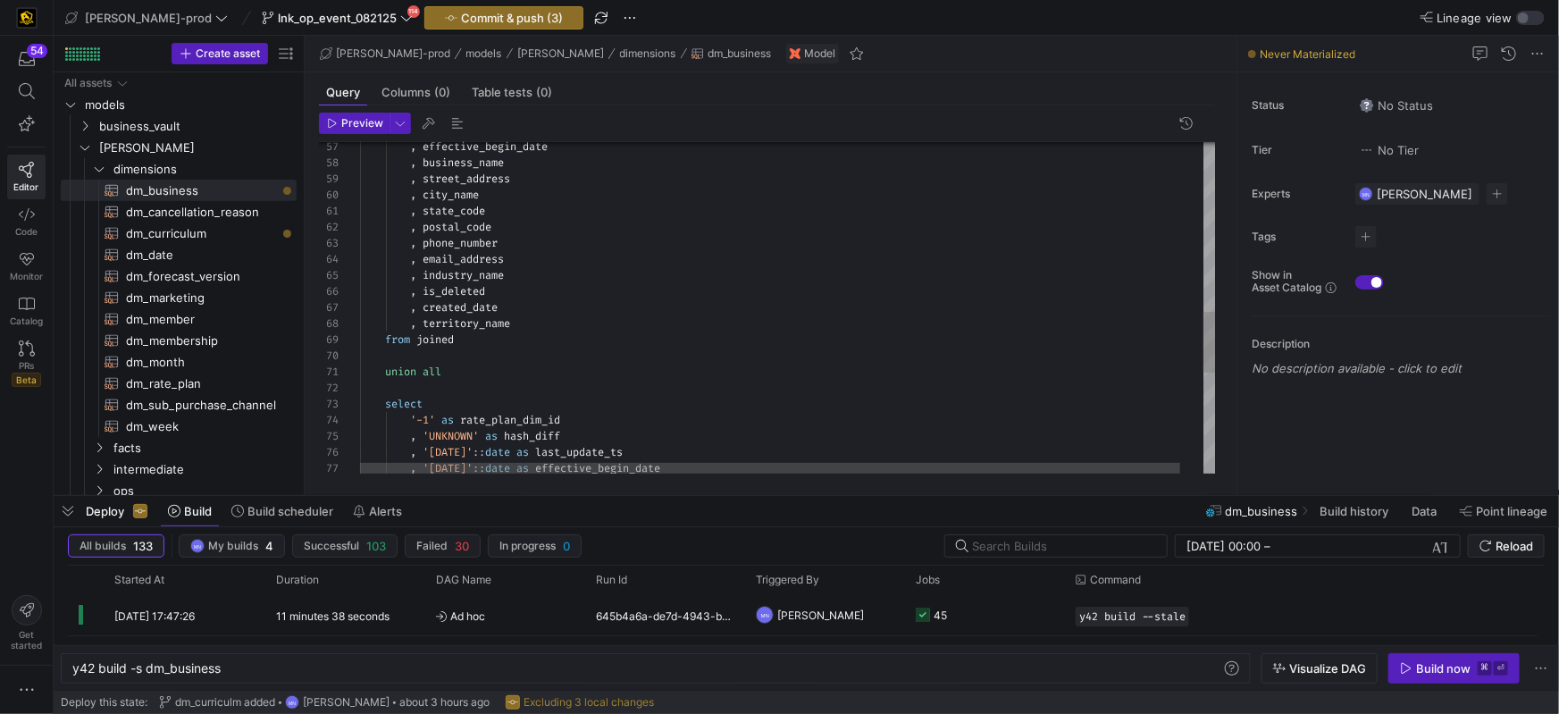
click at [437, 342] on div ", effective_begin_date , business_name , street_address , city_name , state_cod…" at bounding box center [800, 120] width 880 height 1794
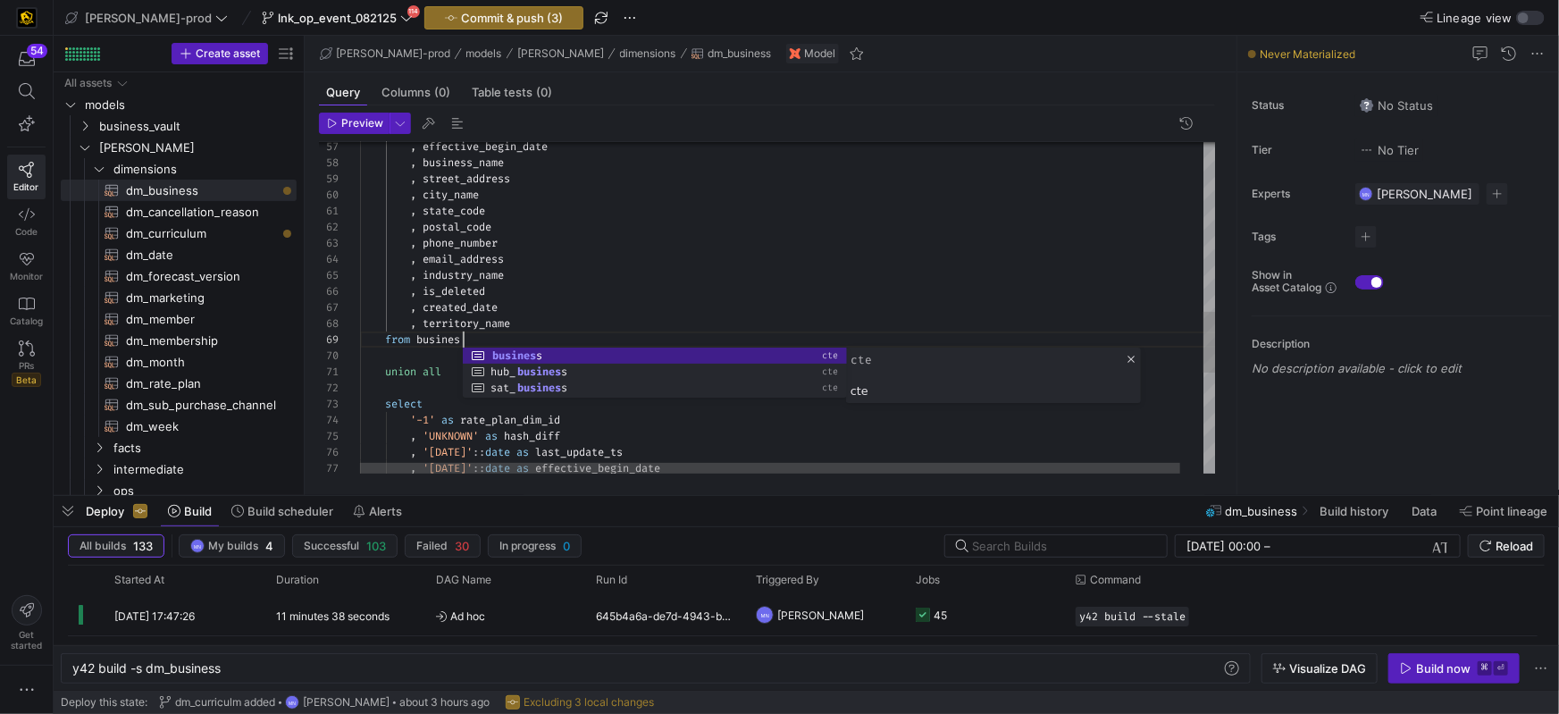
scroll to position [129, 108]
click at [579, 246] on div ", effective_begin_date , business_name , street_address , city_name , state_cod…" at bounding box center [800, 120] width 880 height 1794
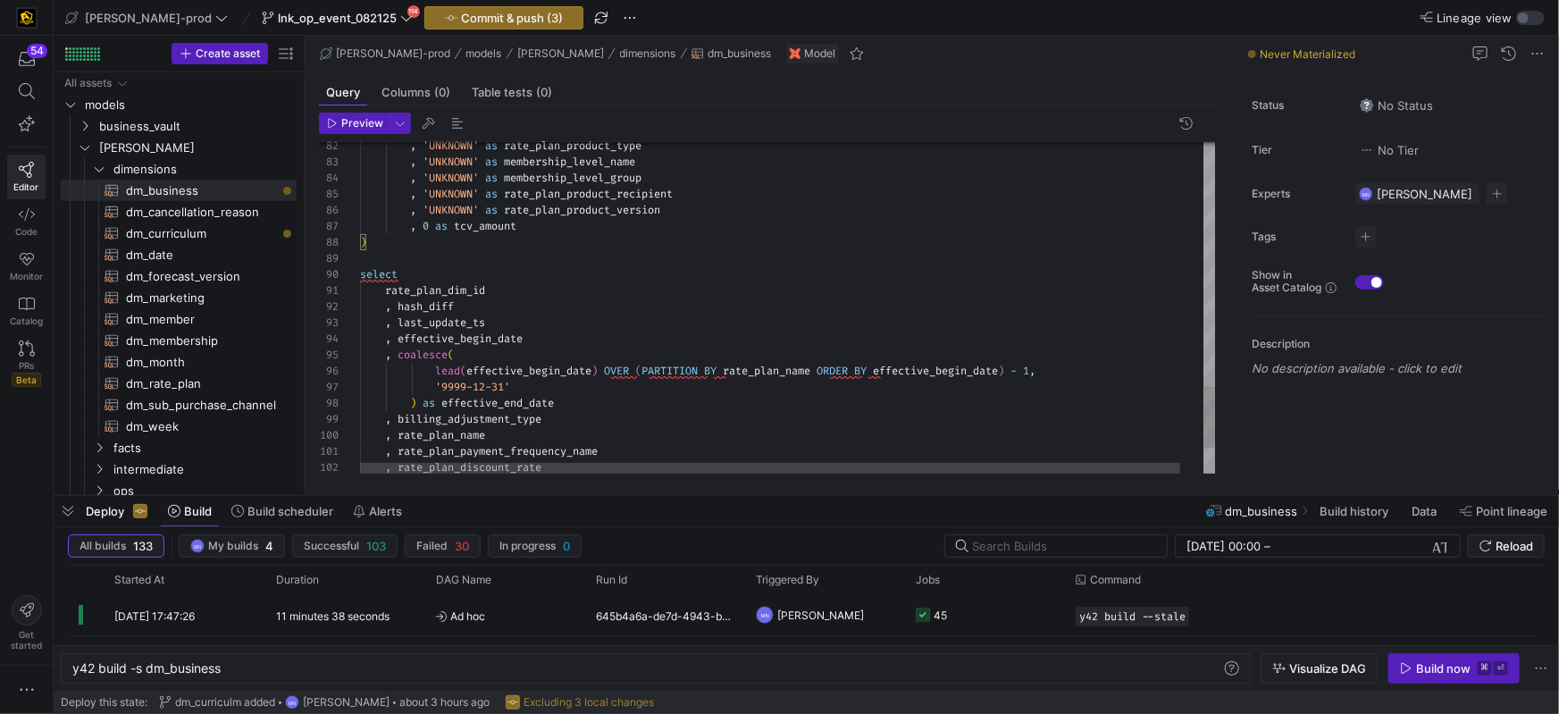
type textarea ", state_code , postal_code , phone_number , email_address , industry_name , is_…"
